Goal: Task Accomplishment & Management: Use online tool/utility

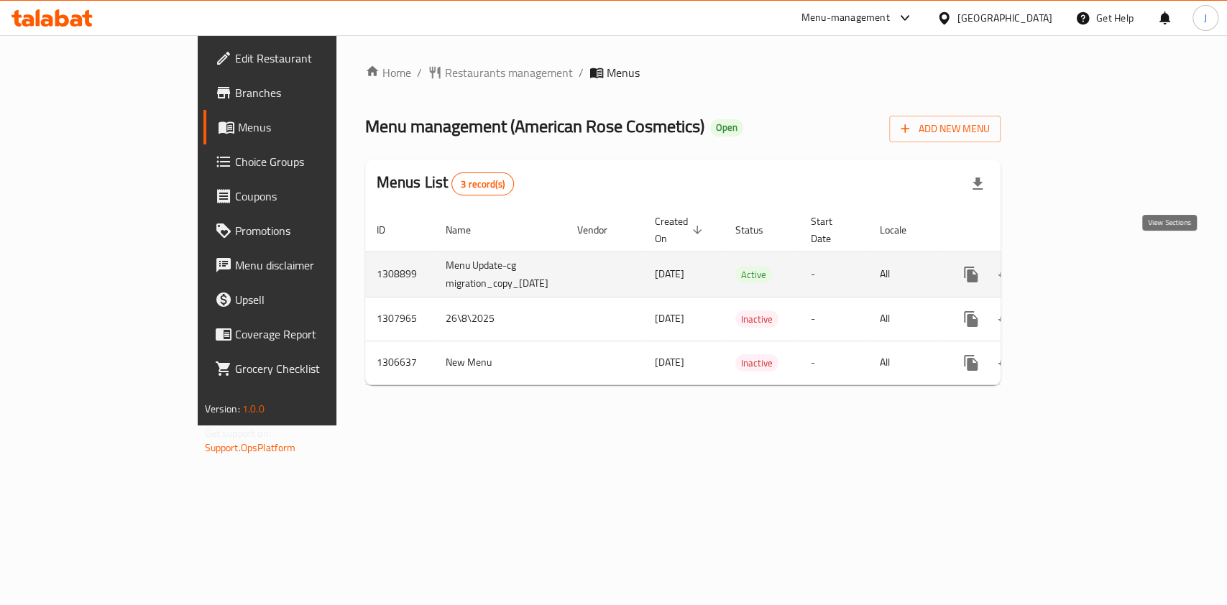
click at [1092, 257] on link "enhanced table" at bounding box center [1074, 274] width 35 height 35
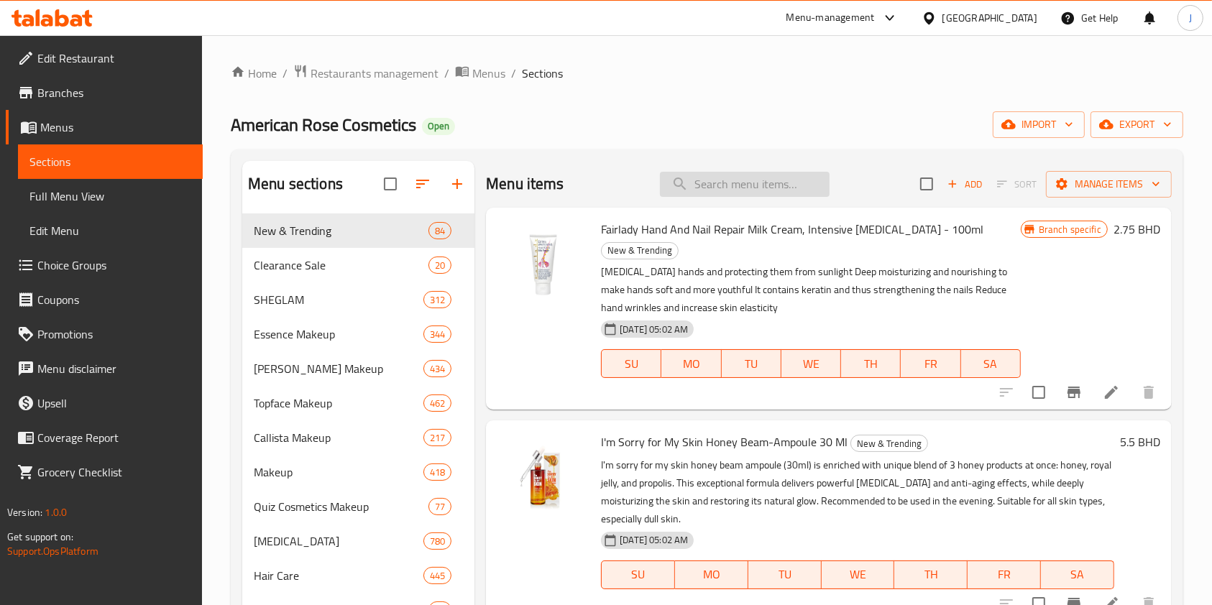
click at [712, 195] on input "search" at bounding box center [745, 184] width 170 height 25
paste input "Maxx Deluxe Hair Colour 1/0 Black 100ml"
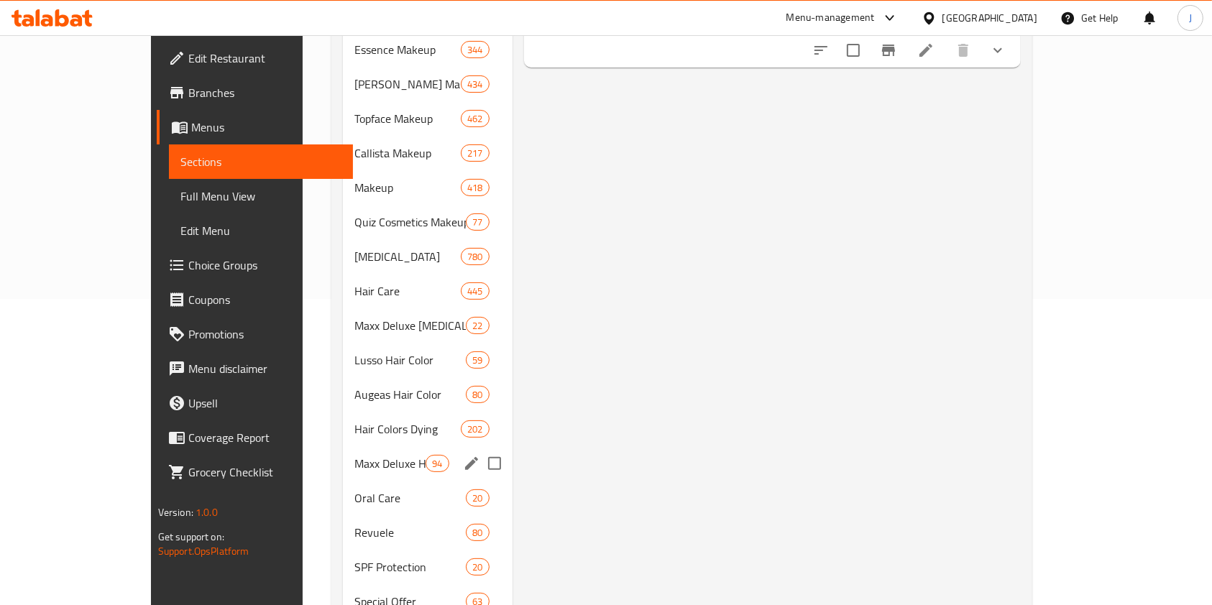
scroll to position [308, 0]
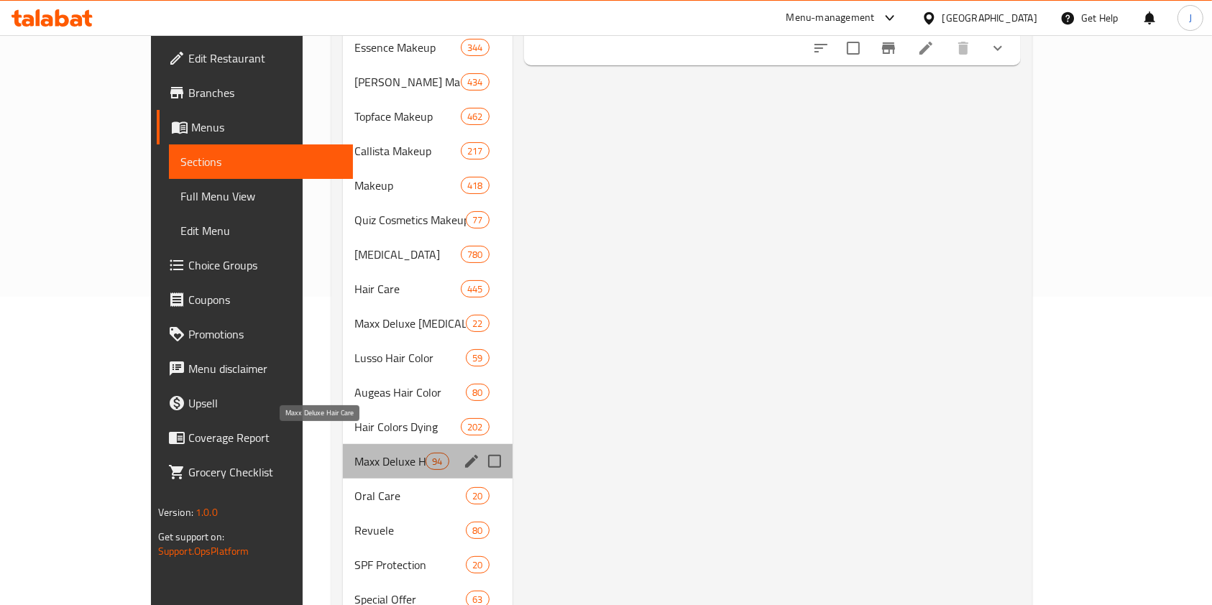
click at [354, 453] on span "Maxx Deluxe Hair Care" at bounding box center [390, 461] width 72 height 17
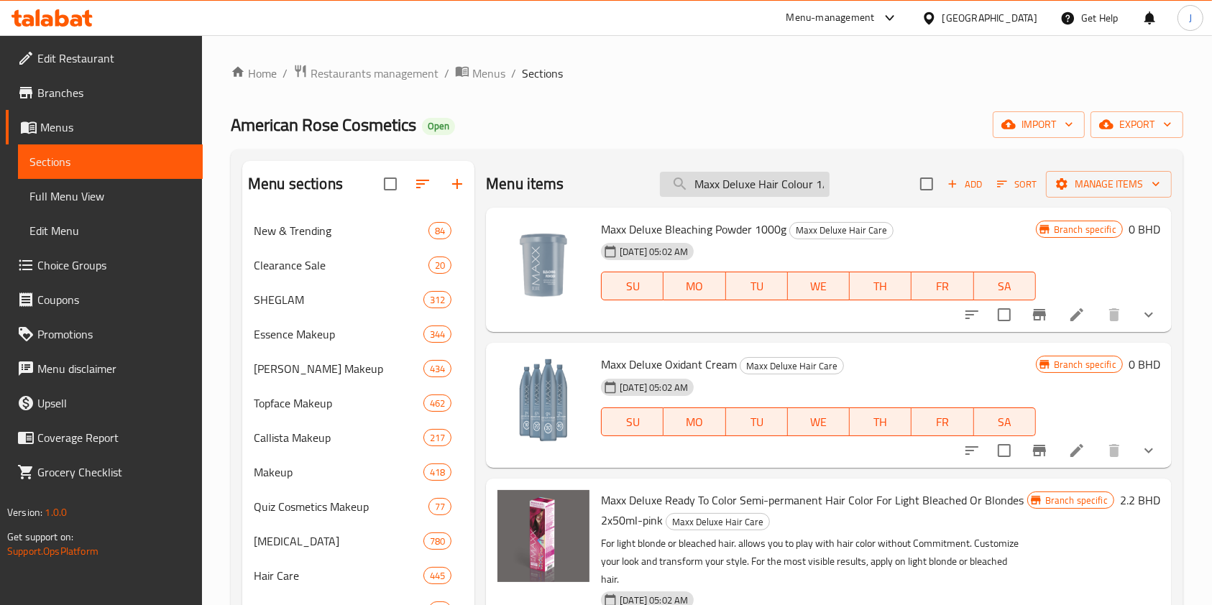
click at [788, 188] on input "Maxx Deluxe Hair Colour 1/0 Black 100ml" at bounding box center [745, 184] width 170 height 25
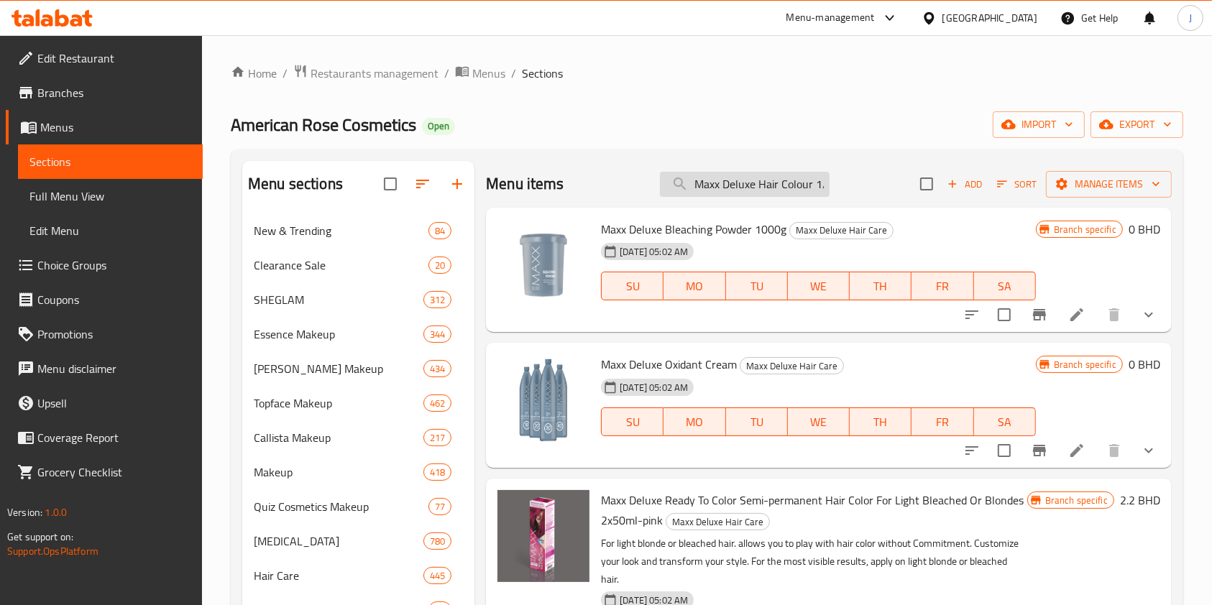
paste input "Diyating Sakura Amino Acid Shampoo 300 Ml - 0163"
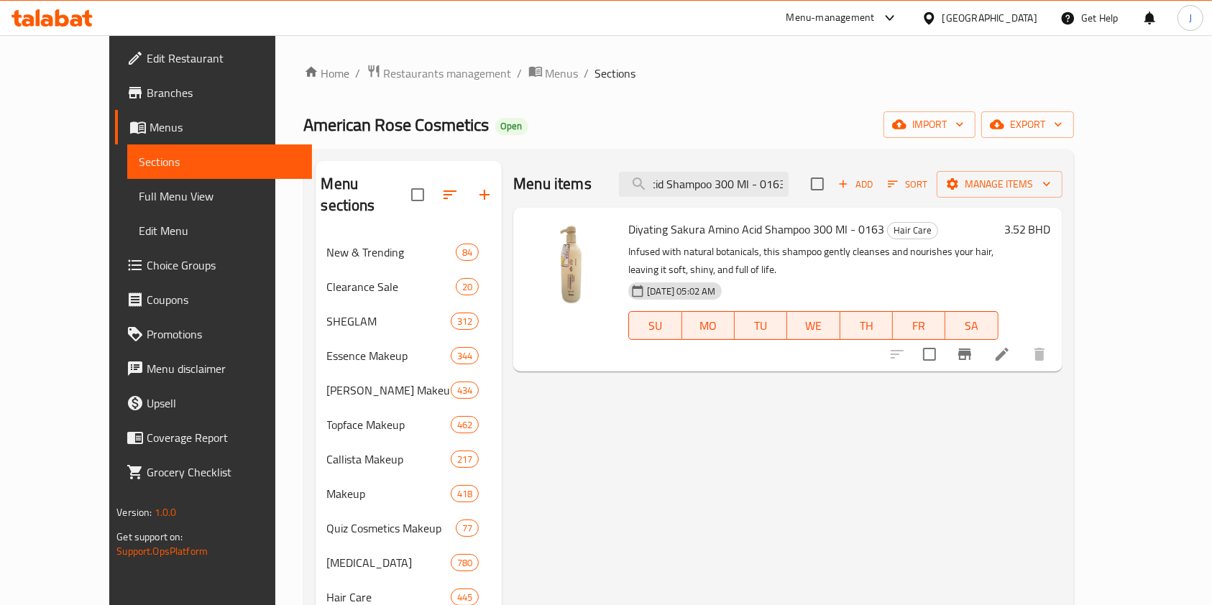
type input "Diyating Sakura Amino Acid Shampoo 300 Ml - 0163"
